Goal: Task Accomplishment & Management: Manage account settings

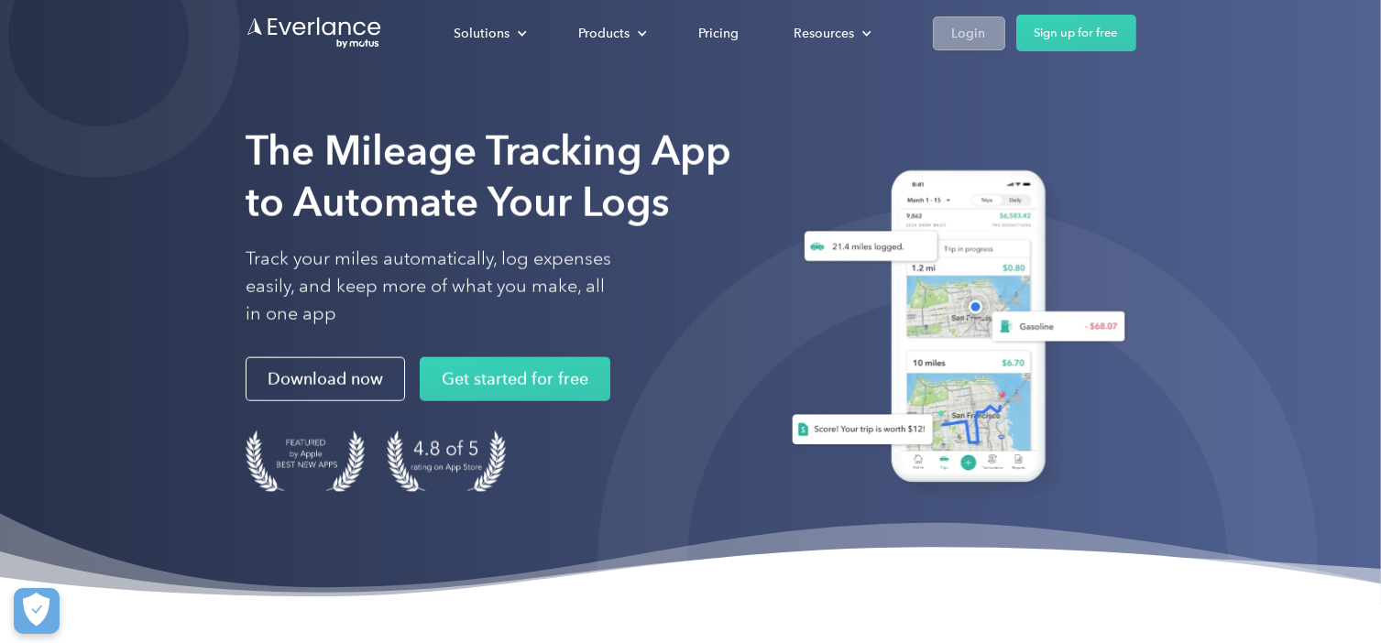
click at [975, 46] on link "Login" at bounding box center [969, 33] width 72 height 34
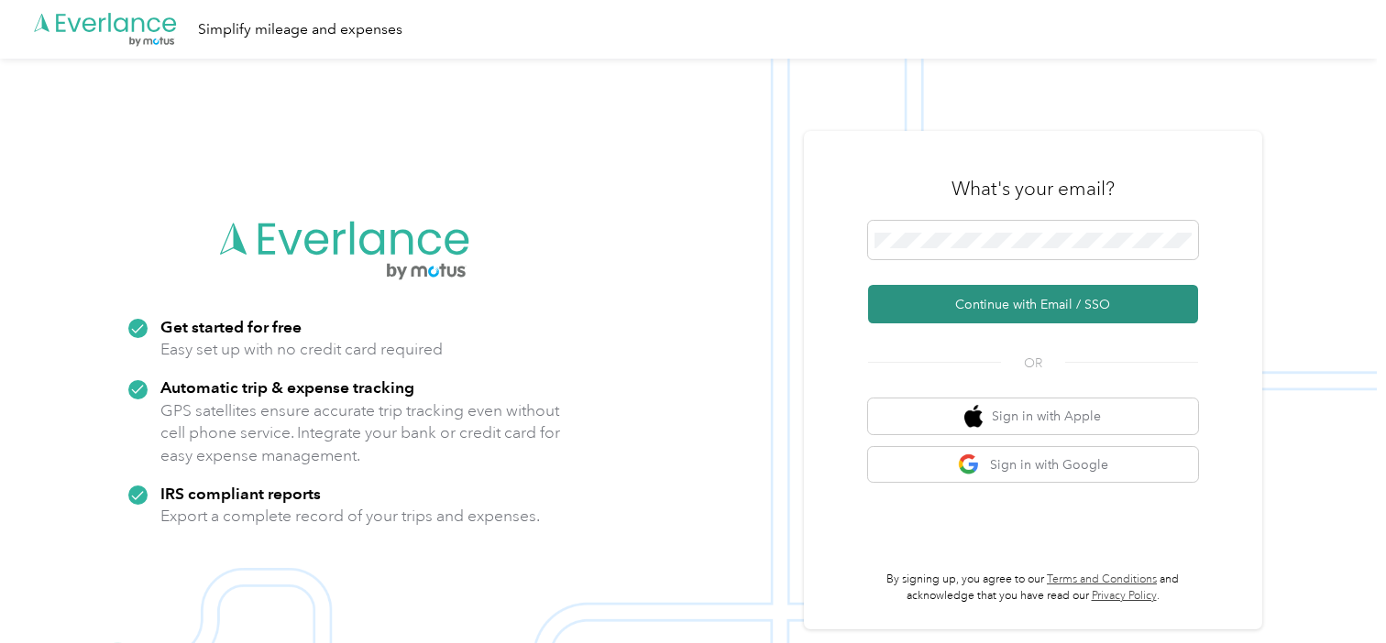
click at [1126, 322] on button "Continue with Email / SSO" at bounding box center [1033, 304] width 330 height 38
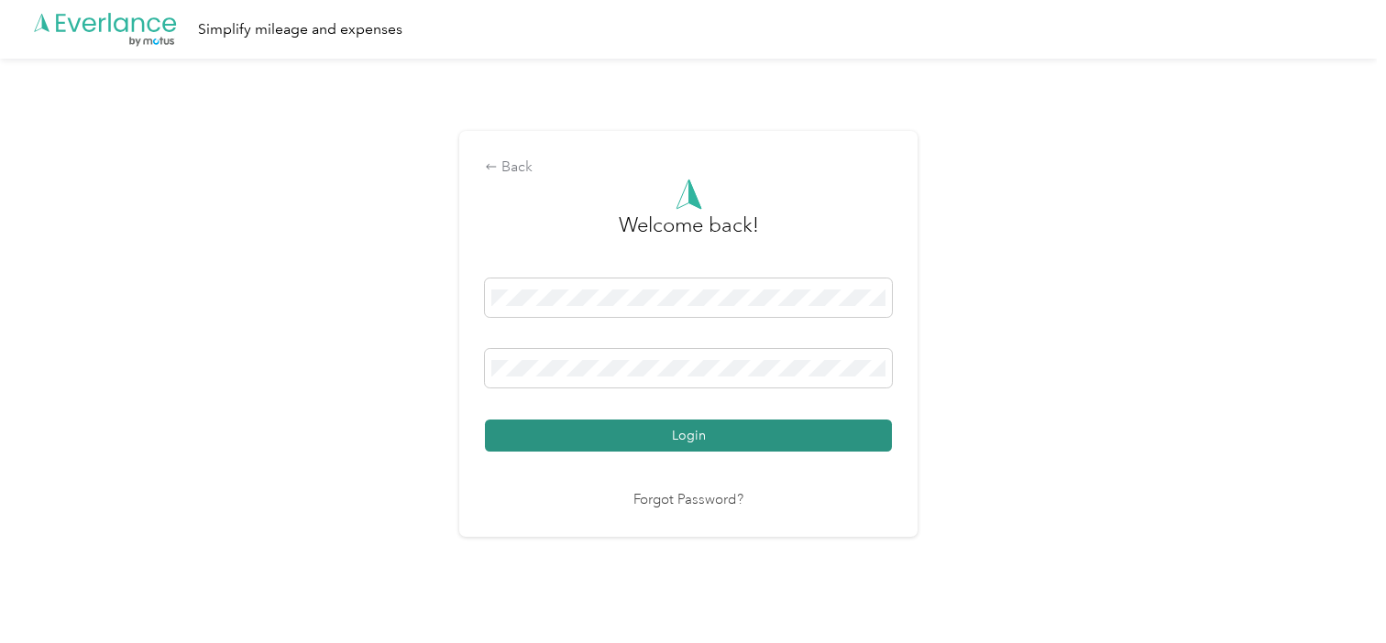
click at [761, 442] on button "Login" at bounding box center [688, 436] width 407 height 32
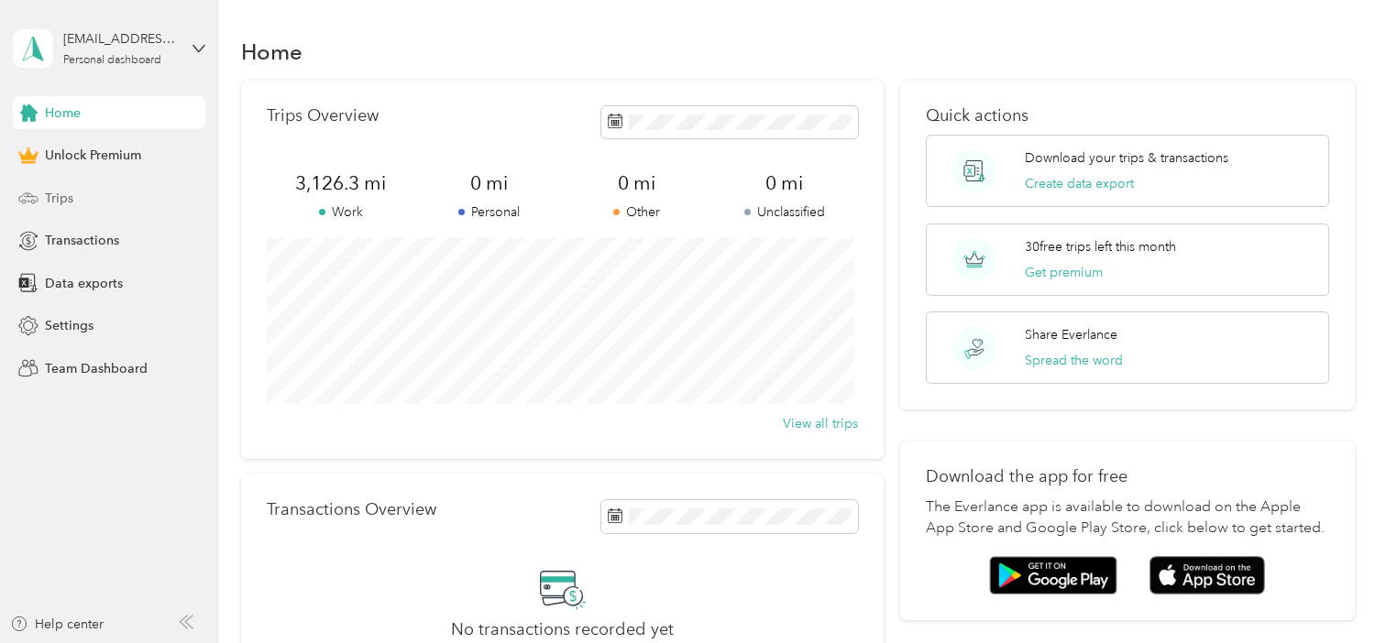
click at [70, 206] on span "Trips" at bounding box center [59, 198] width 28 height 19
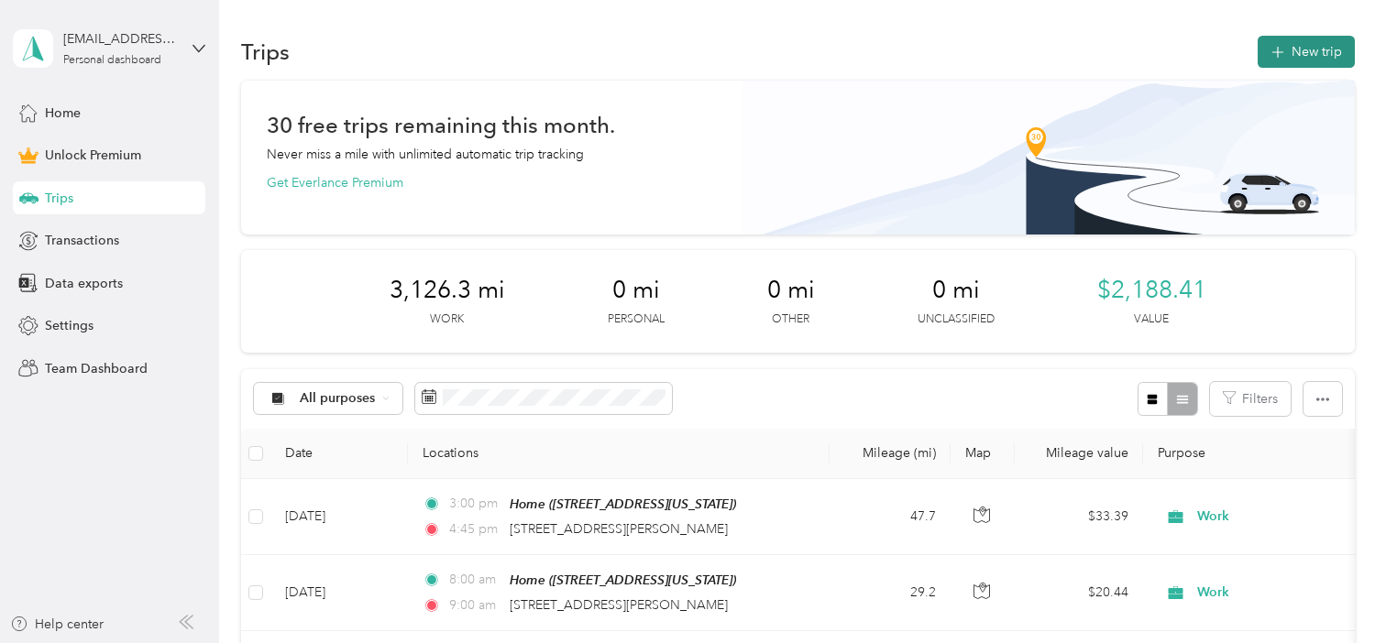
click at [1319, 60] on button "New trip" at bounding box center [1306, 52] width 97 height 32
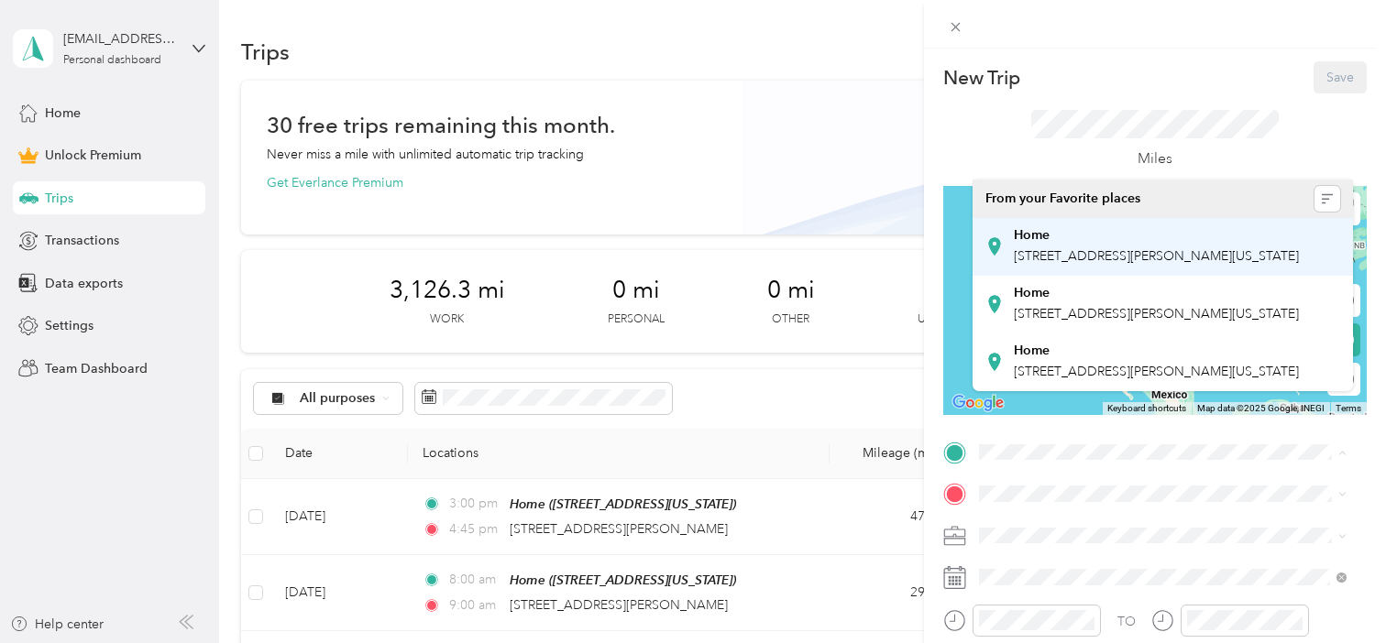
click at [1141, 264] on div "Home [STREET_ADDRESS][PERSON_NAME][US_STATE]" at bounding box center [1156, 246] width 285 height 38
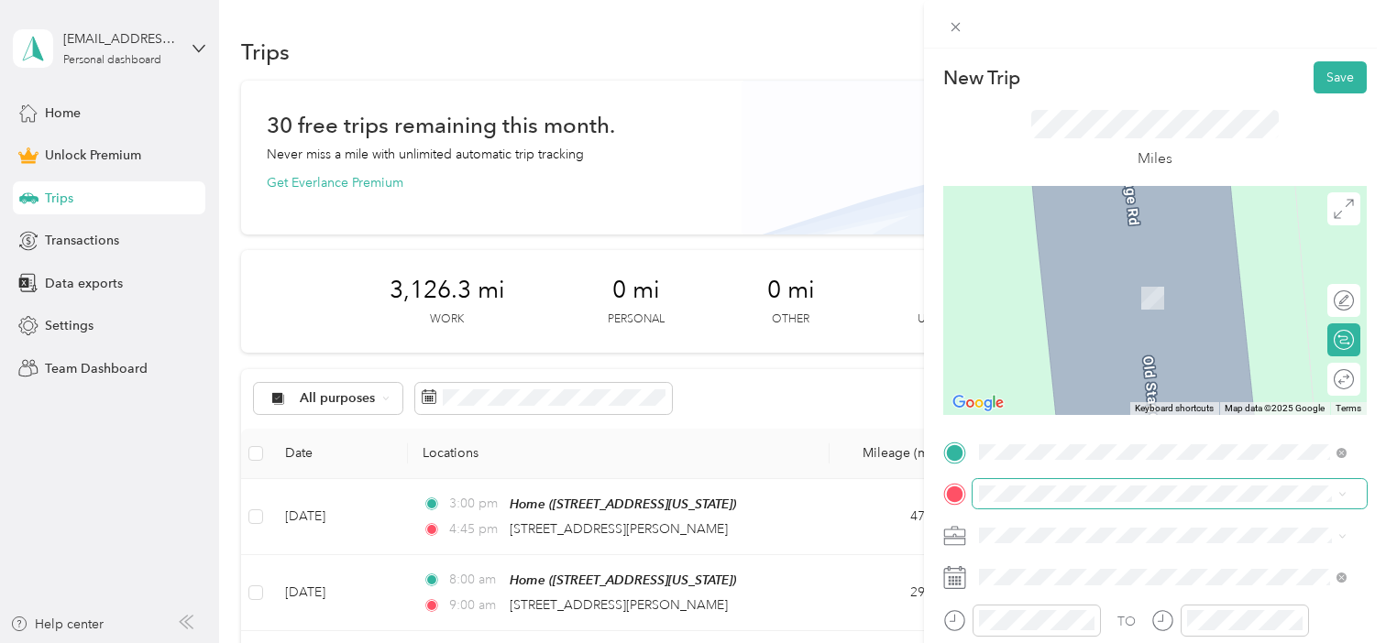
click at [1100, 505] on span at bounding box center [1170, 493] width 394 height 29
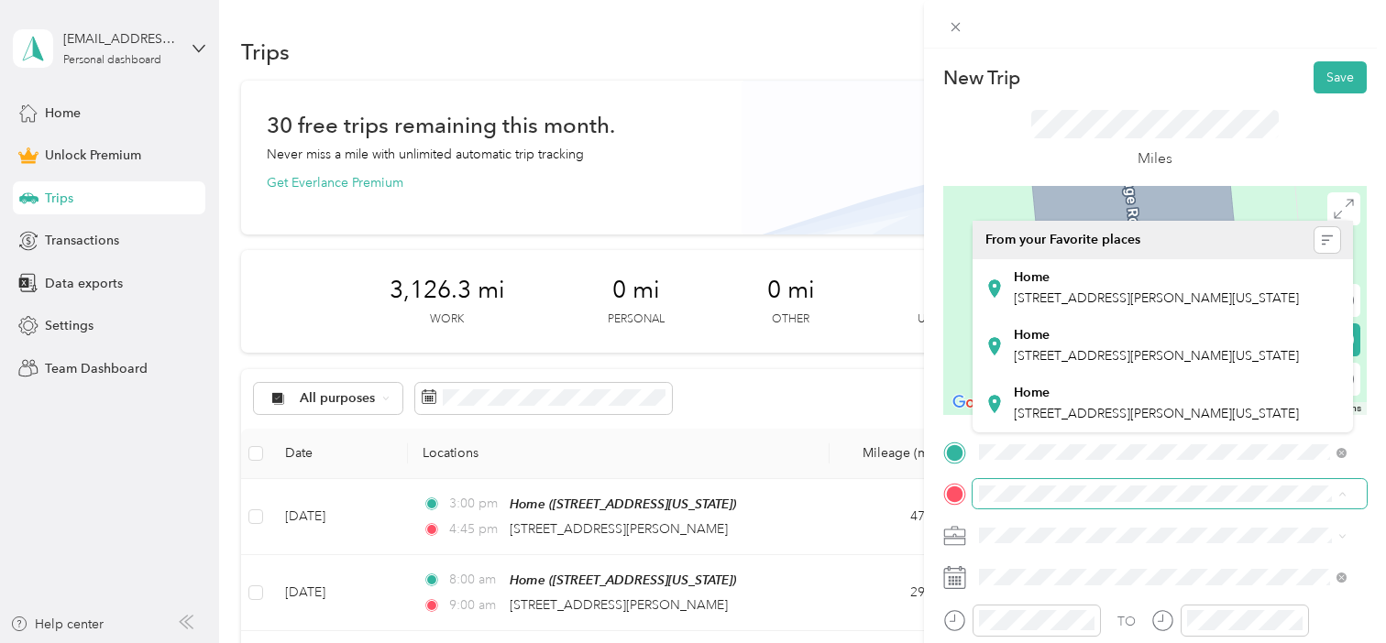
scroll to position [12, 0]
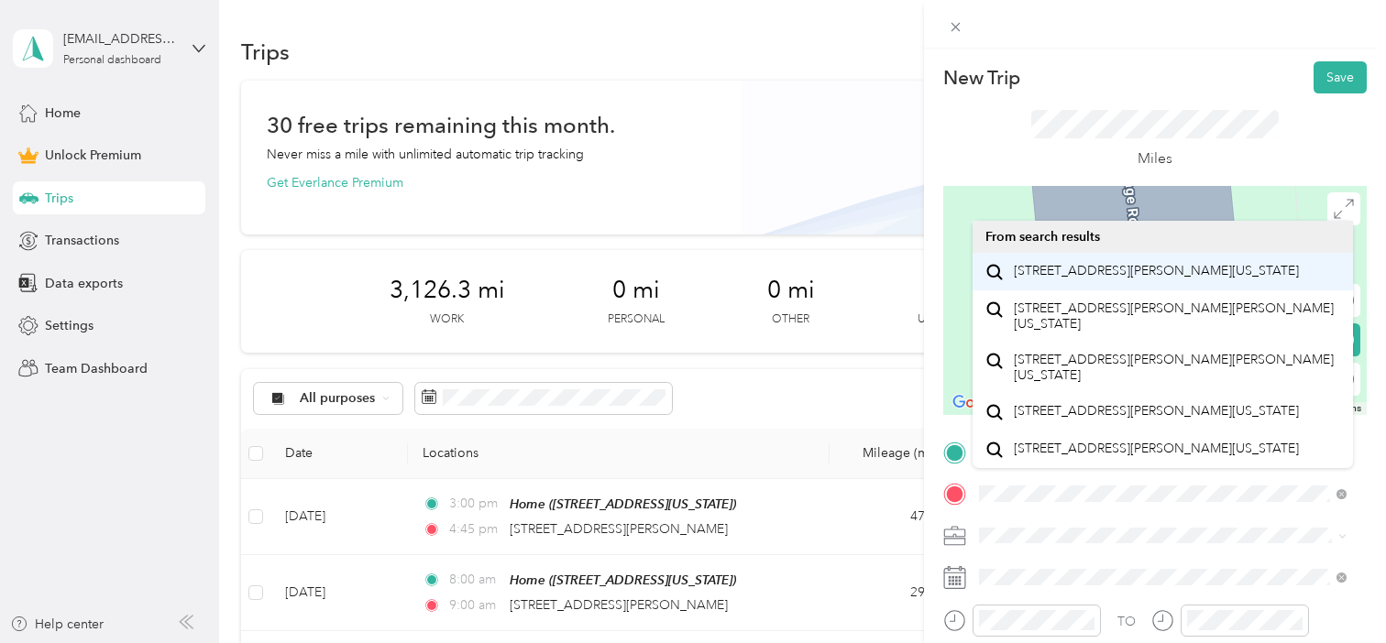
click at [1221, 291] on li "[STREET_ADDRESS][PERSON_NAME][US_STATE]" at bounding box center [1163, 272] width 380 height 38
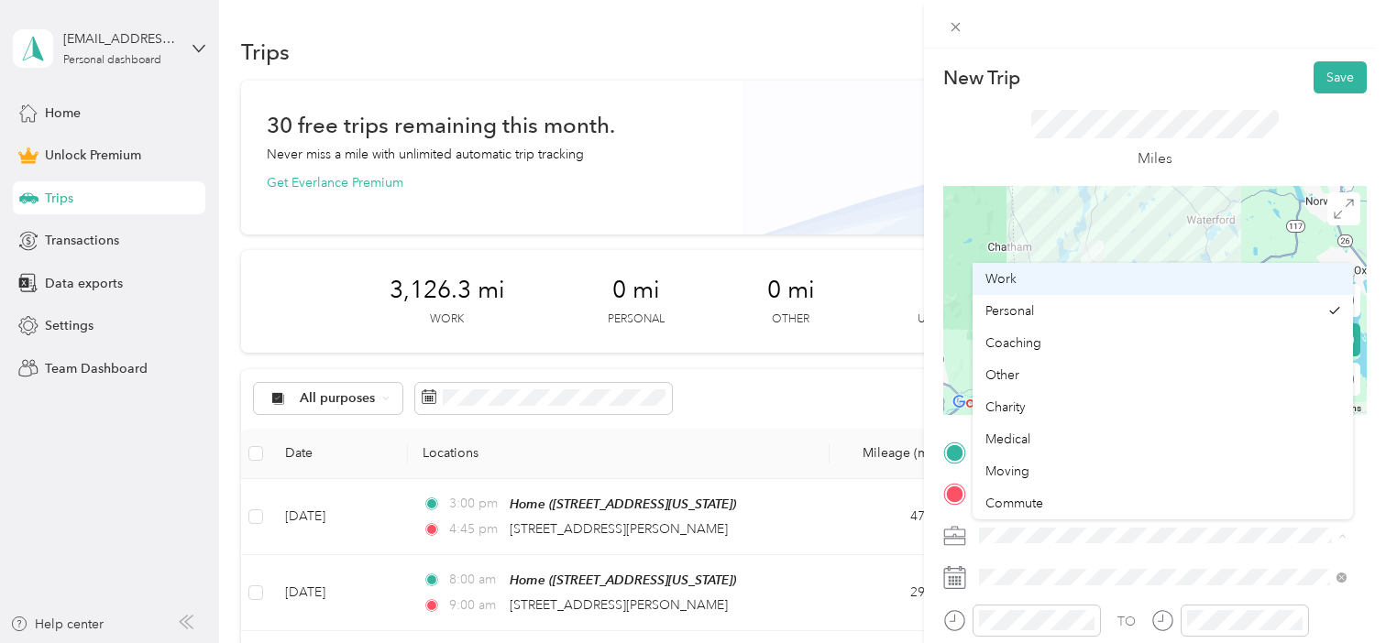
click at [1285, 286] on div "Work" at bounding box center [1162, 278] width 355 height 19
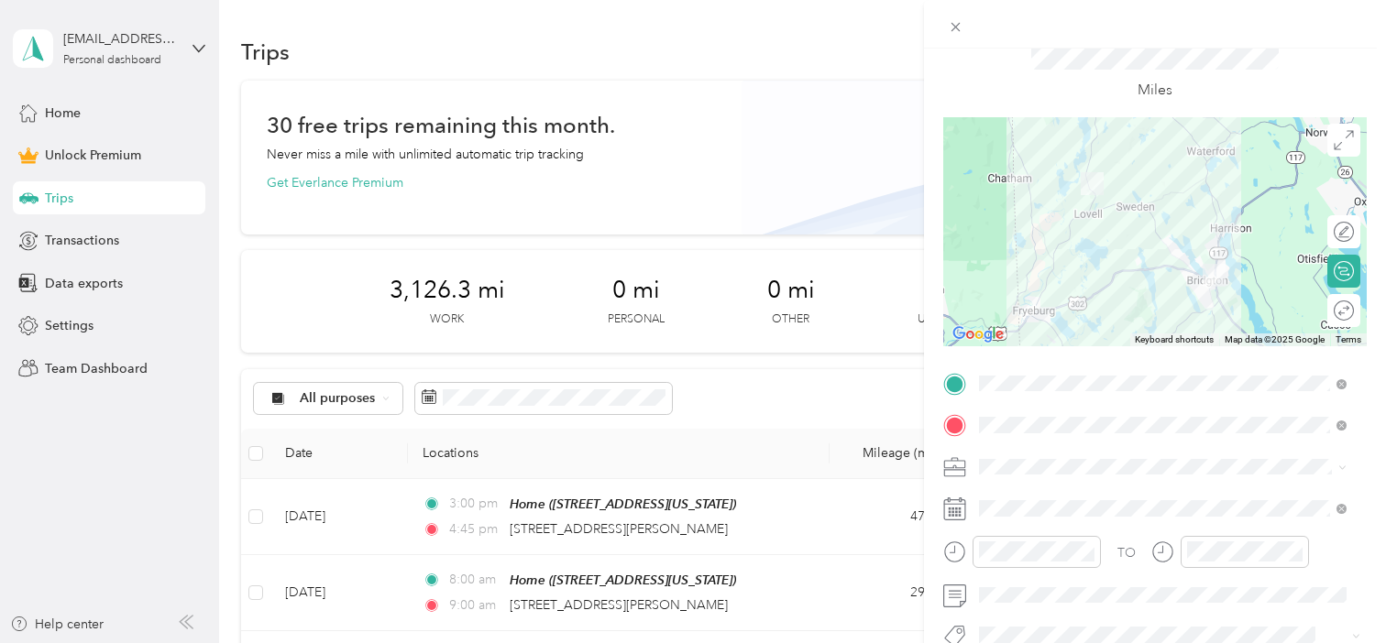
scroll to position [72, 0]
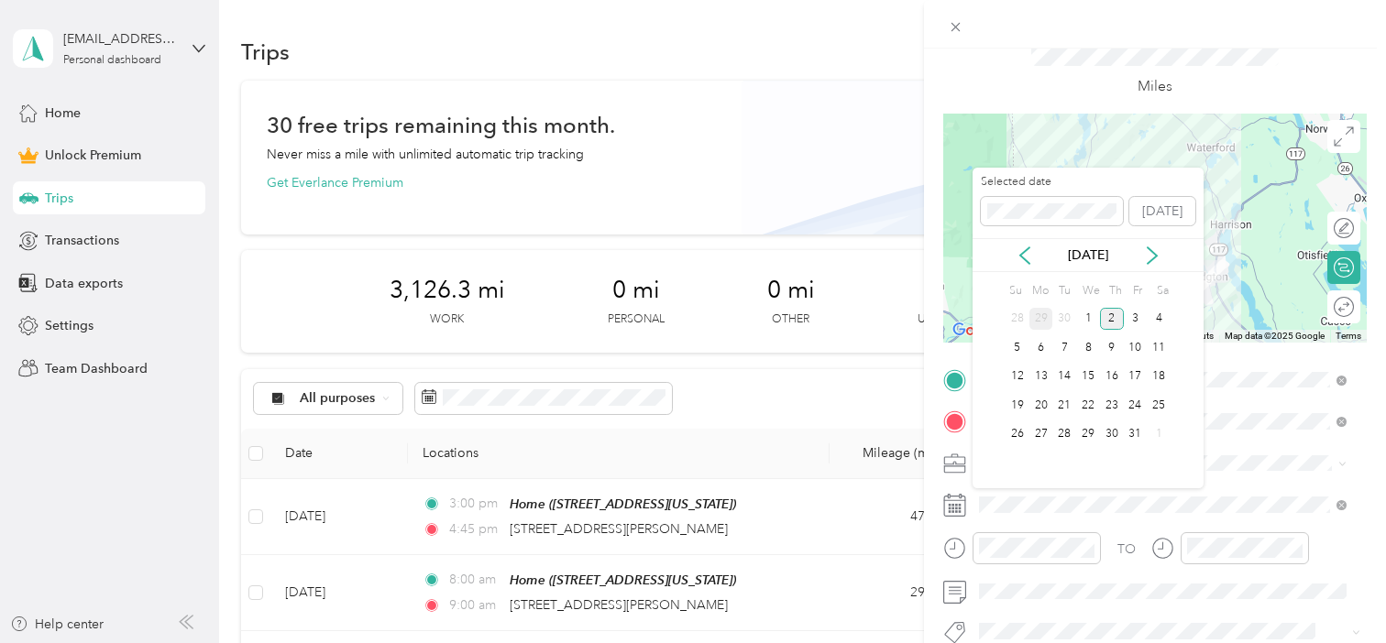
click at [1051, 321] on div "29" at bounding box center [1041, 319] width 24 height 23
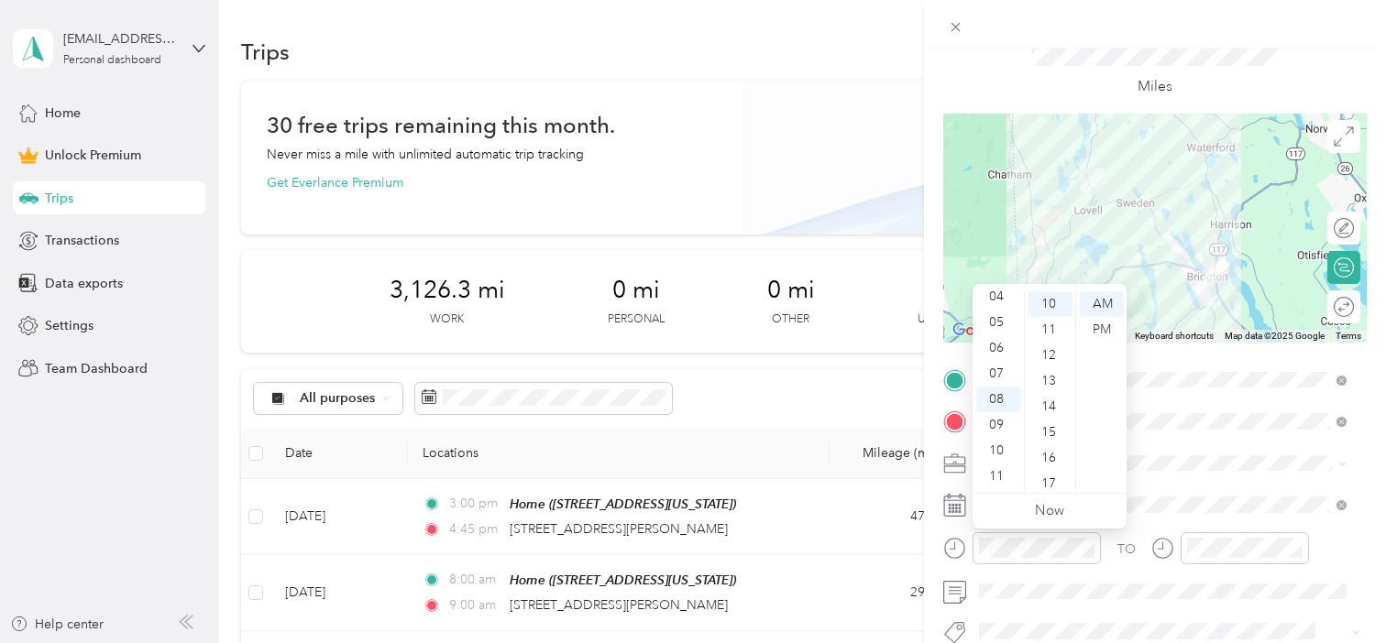
scroll to position [0, 0]
click at [994, 335] on div "01" at bounding box center [998, 330] width 44 height 26
click at [1047, 310] on div "00" at bounding box center [1050, 304] width 44 height 26
click at [1100, 330] on div "PM" at bounding box center [1102, 330] width 44 height 26
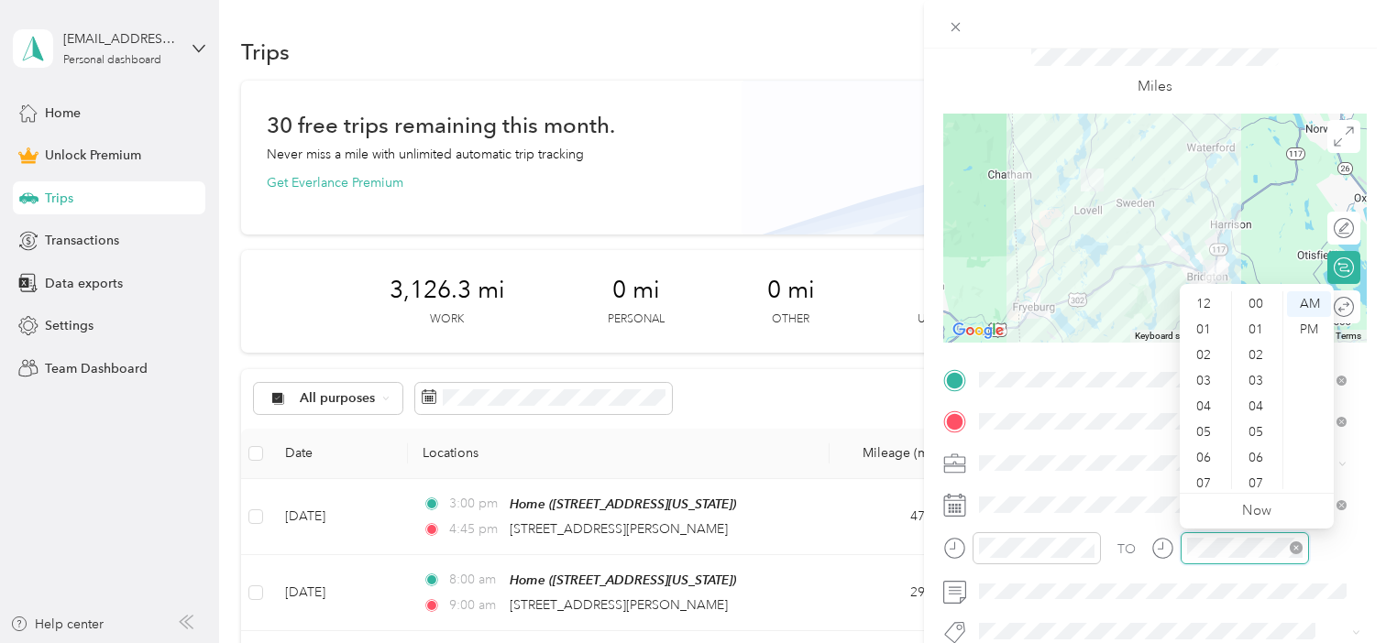
scroll to position [110, 0]
click at [1174, 550] on div at bounding box center [1230, 549] width 158 height 32
click at [1261, 368] on div "30" at bounding box center [1258, 370] width 44 height 26
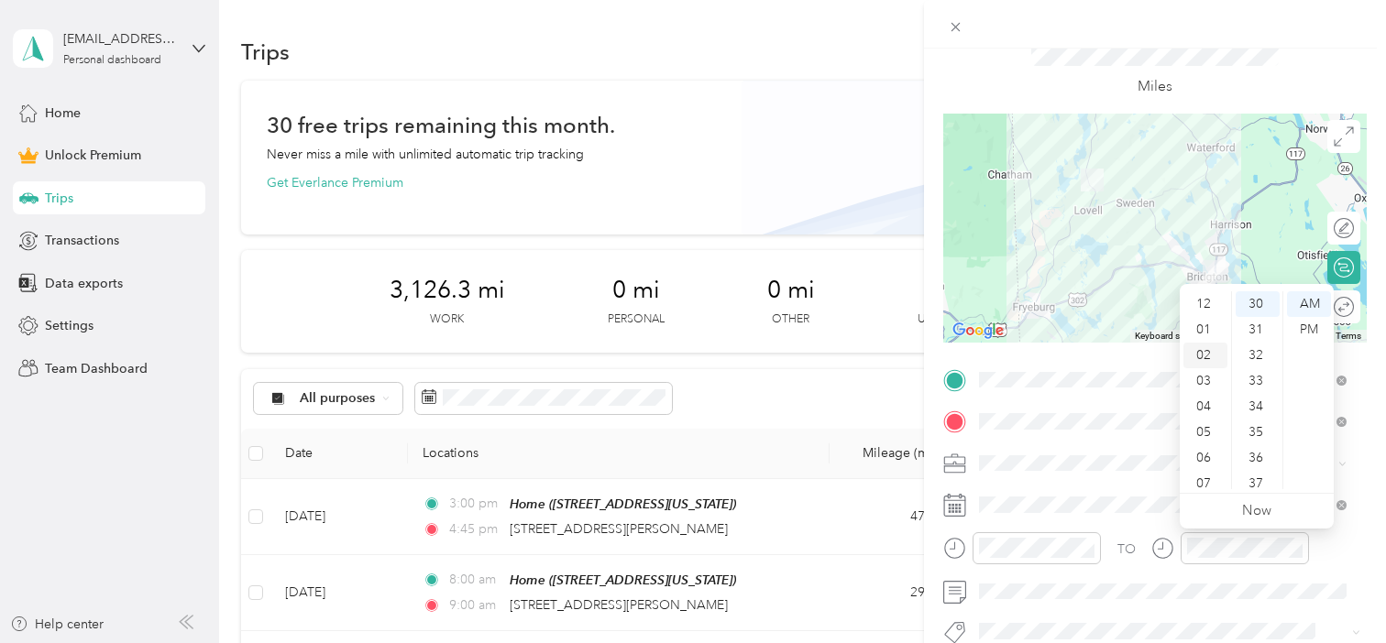
click at [1214, 358] on div "02" at bounding box center [1205, 356] width 44 height 26
click at [1308, 327] on div "PM" at bounding box center [1309, 330] width 44 height 26
click at [1083, 535] on div at bounding box center [1037, 549] width 128 height 32
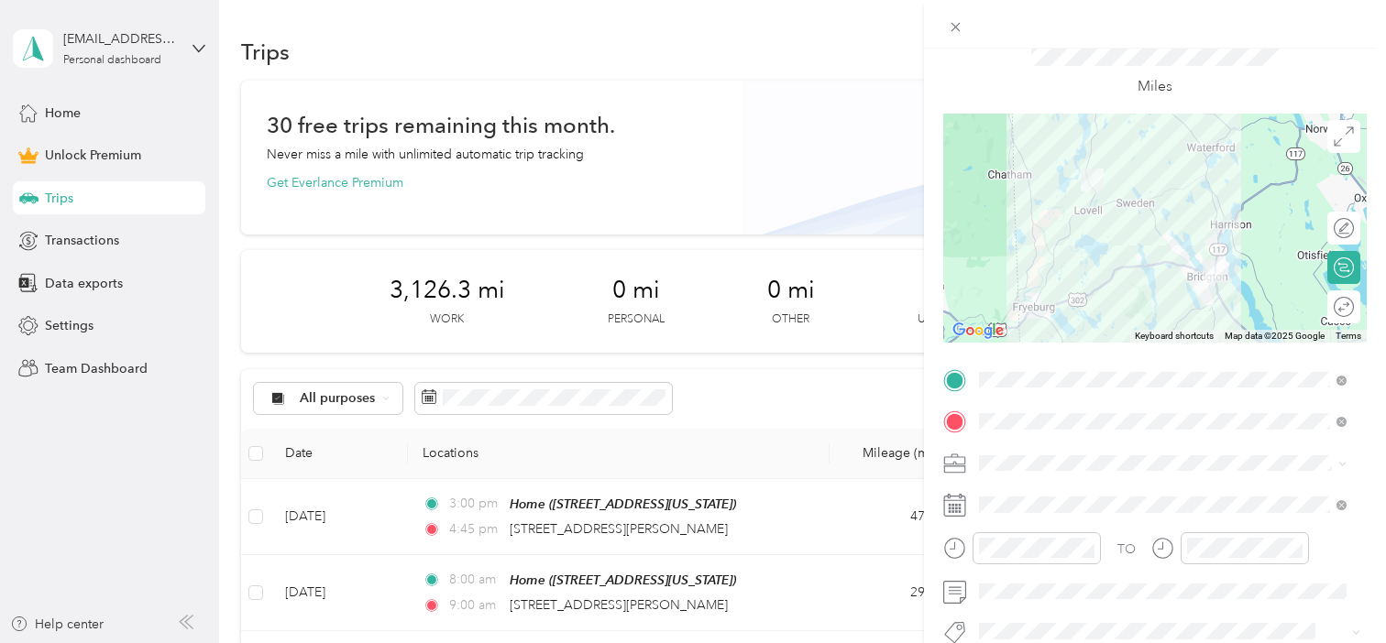
click at [1034, 221] on ol "Work Personal Coaching Other Charity Medical Moving Commute" at bounding box center [1163, 315] width 380 height 257
click at [1327, 303] on div at bounding box center [1334, 307] width 38 height 19
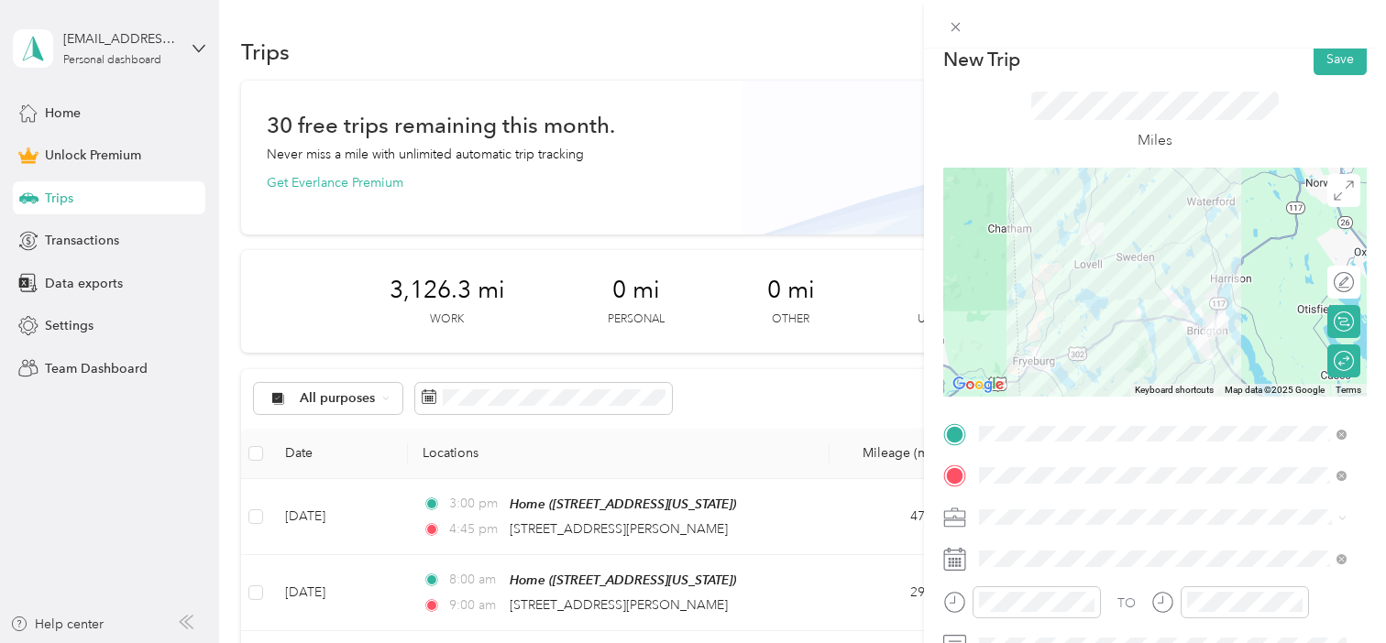
scroll to position [17, 0]
click at [1325, 60] on button "Save" at bounding box center [1340, 60] width 53 height 32
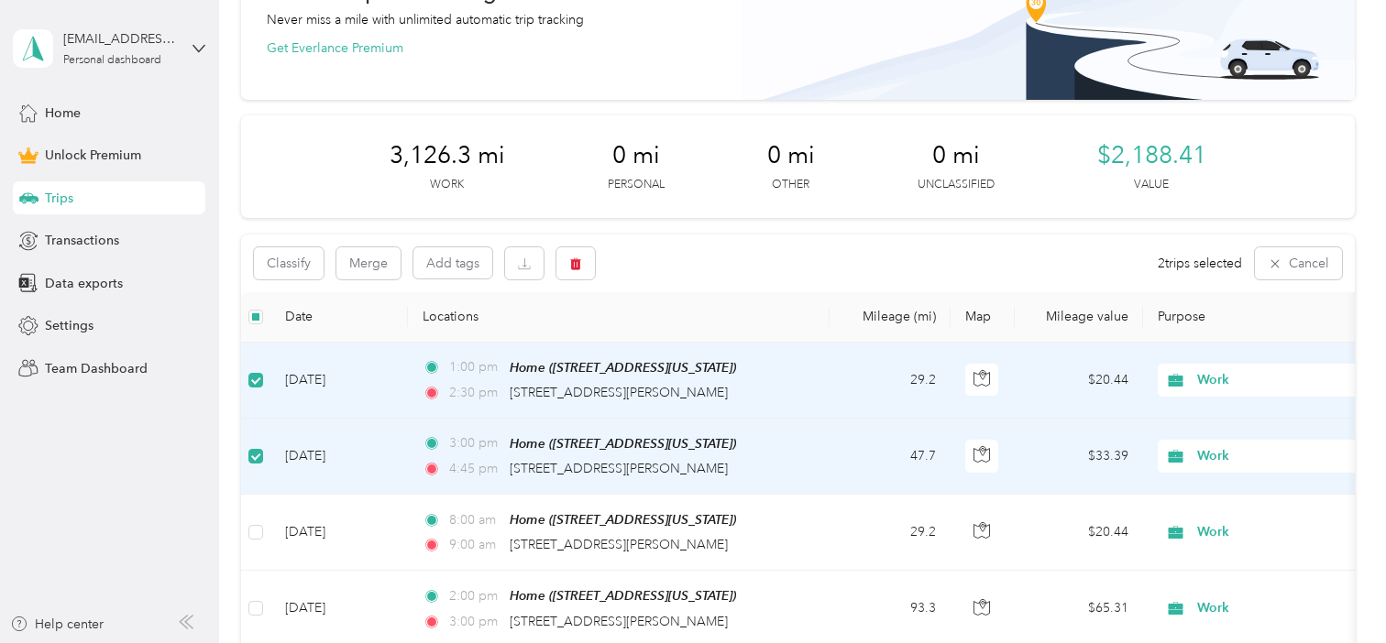
scroll to position [137, 0]
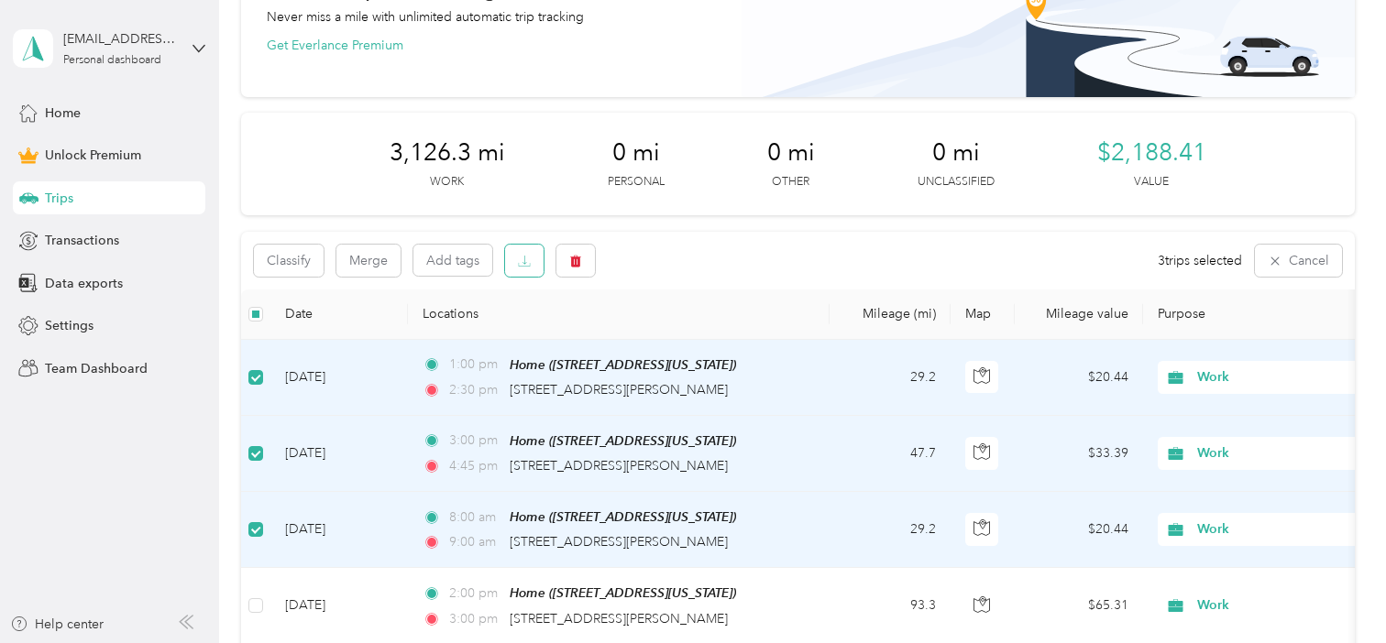
click at [529, 248] on button "button" at bounding box center [524, 261] width 38 height 32
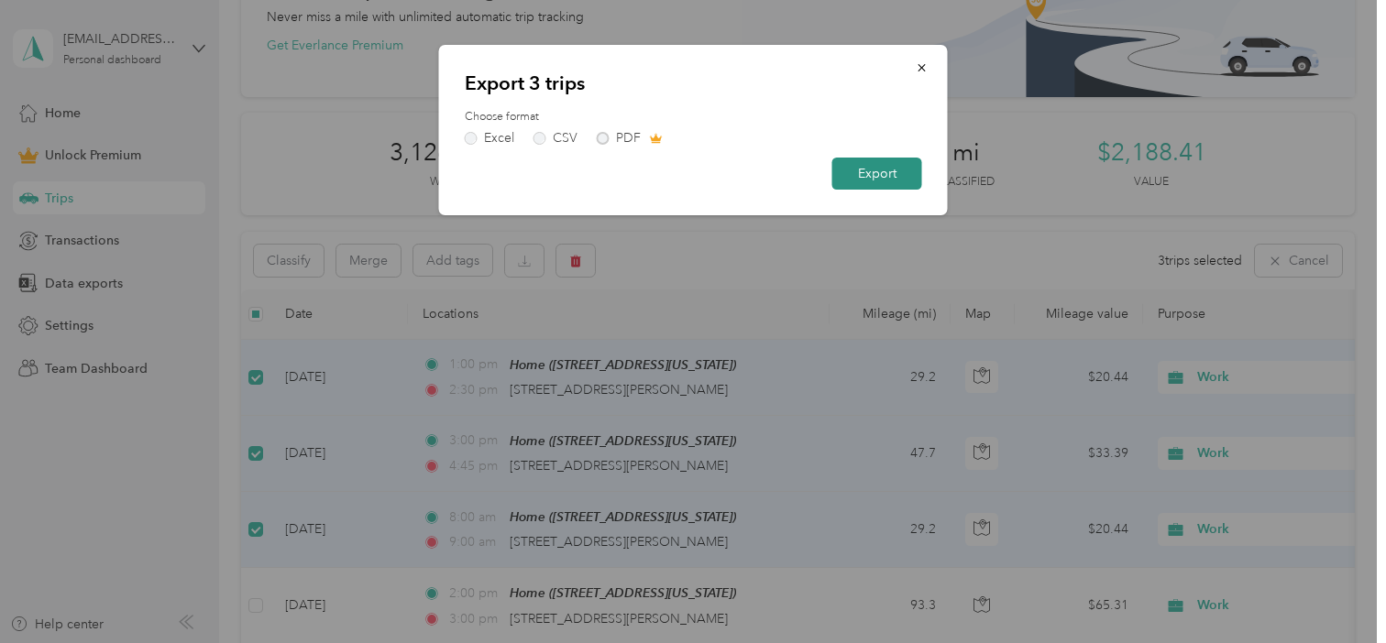
click at [852, 169] on button "Export" at bounding box center [877, 174] width 90 height 32
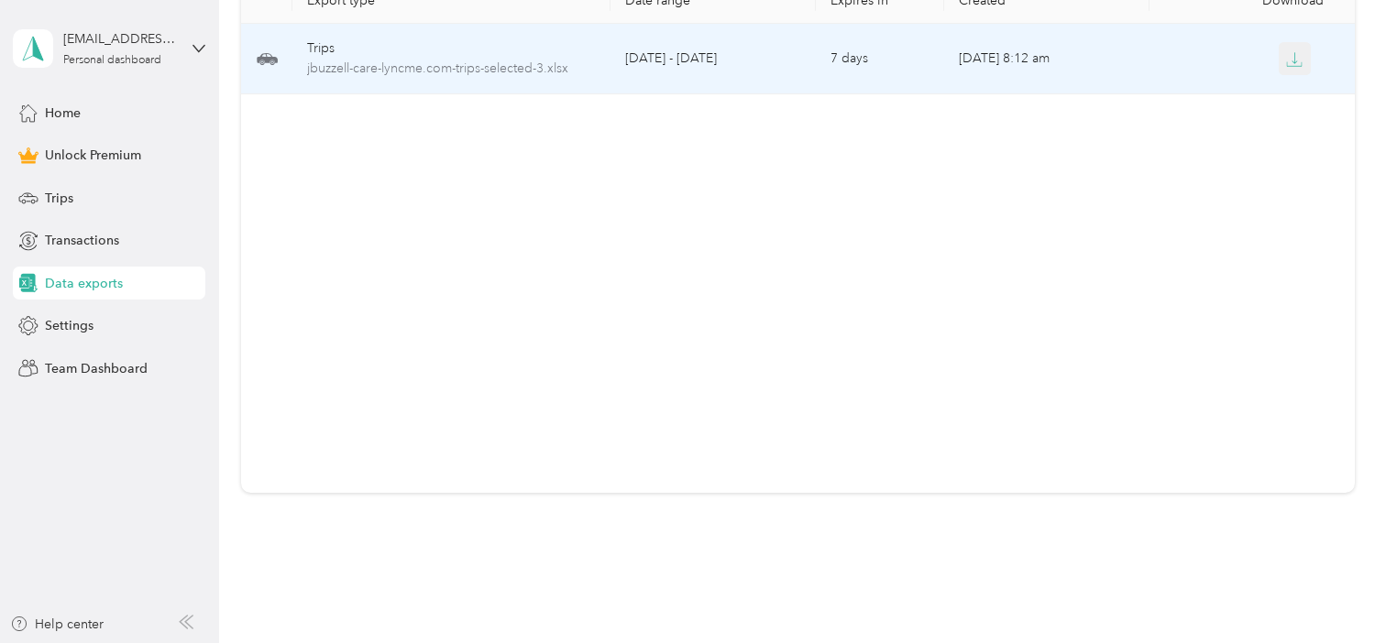
click at [1291, 56] on icon "button" at bounding box center [1294, 59] width 16 height 16
